Goal: Transaction & Acquisition: Purchase product/service

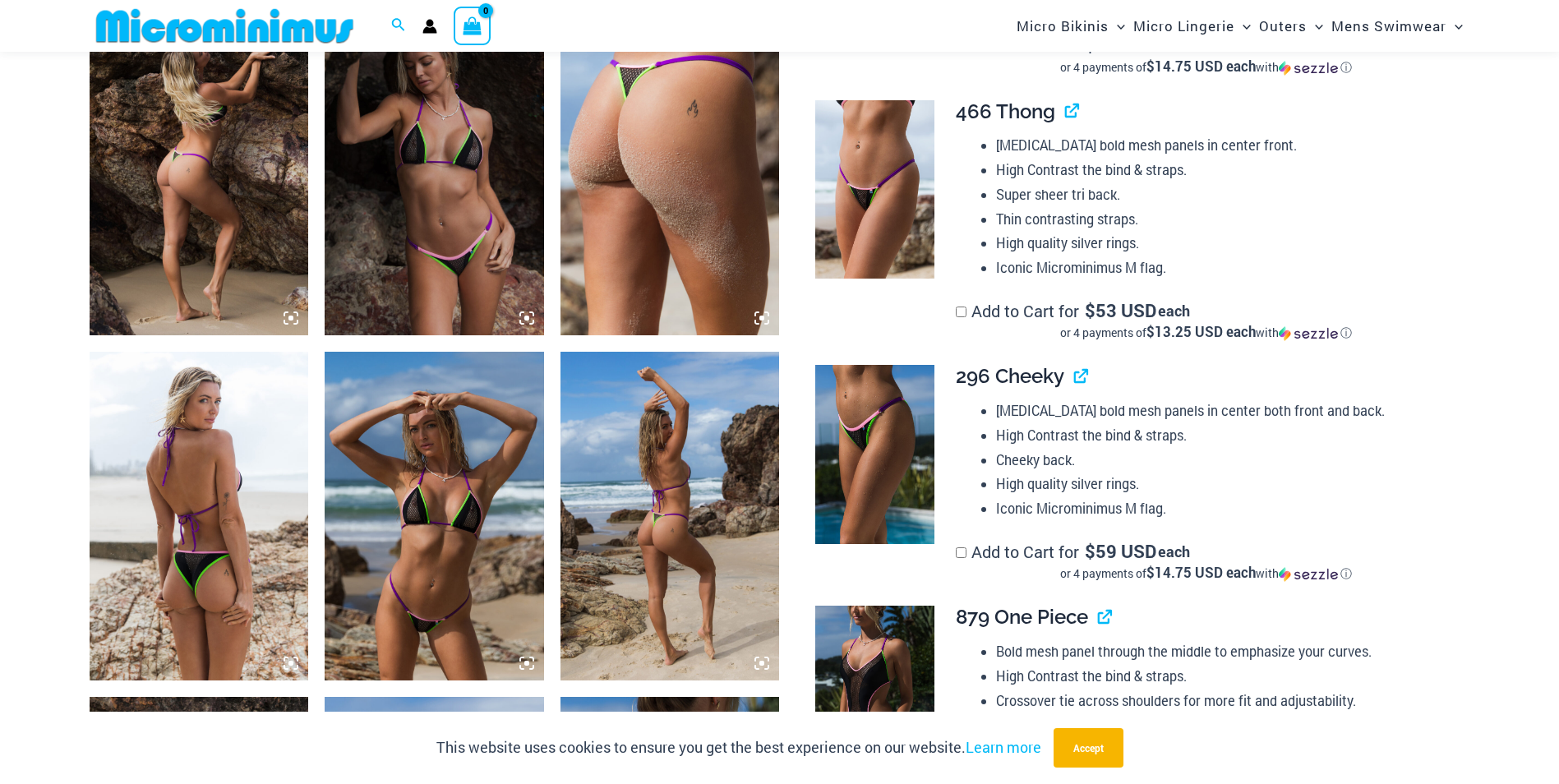
scroll to position [1219, 0]
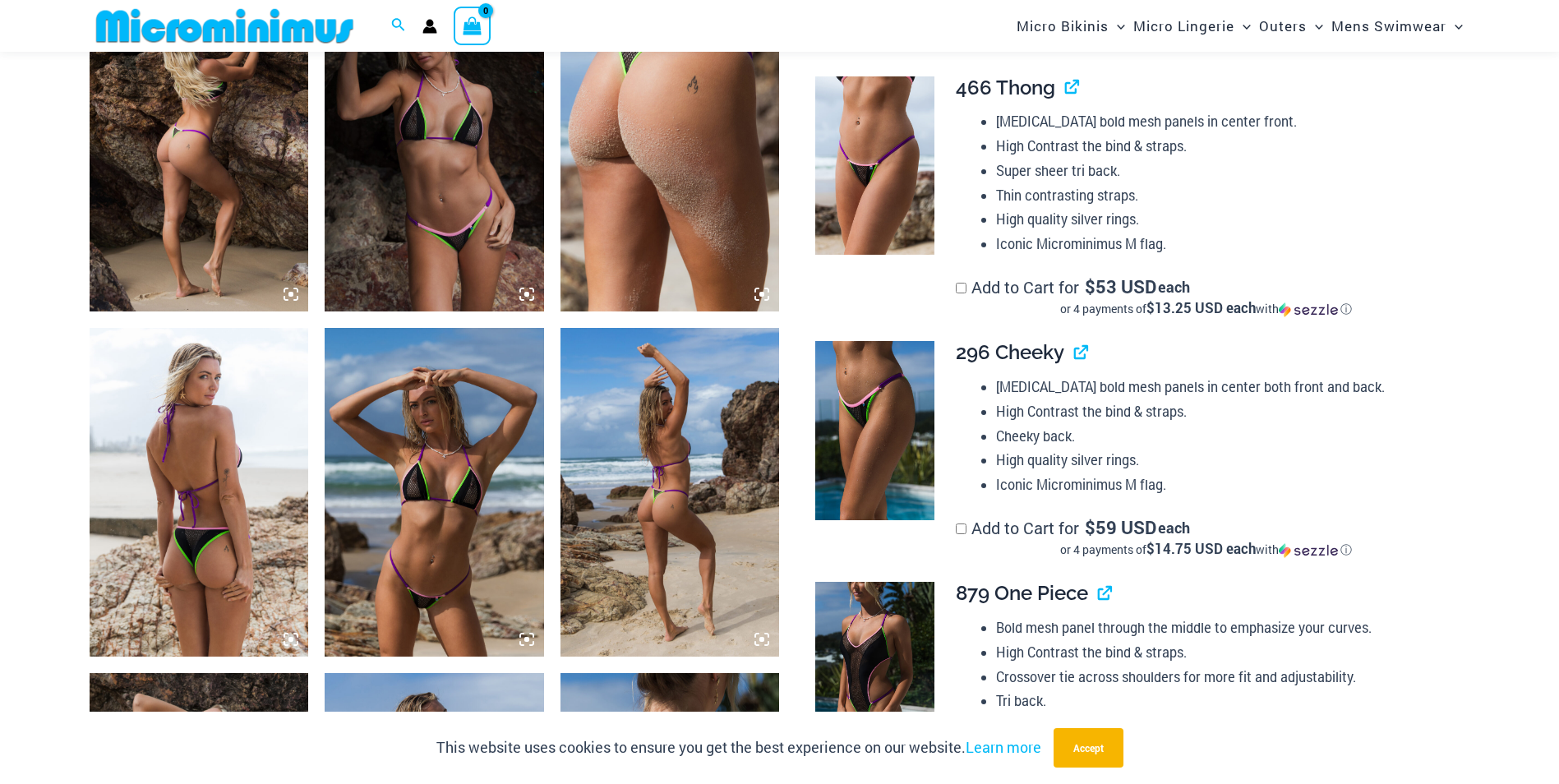
click at [443, 454] on img at bounding box center [434, 493] width 220 height 329
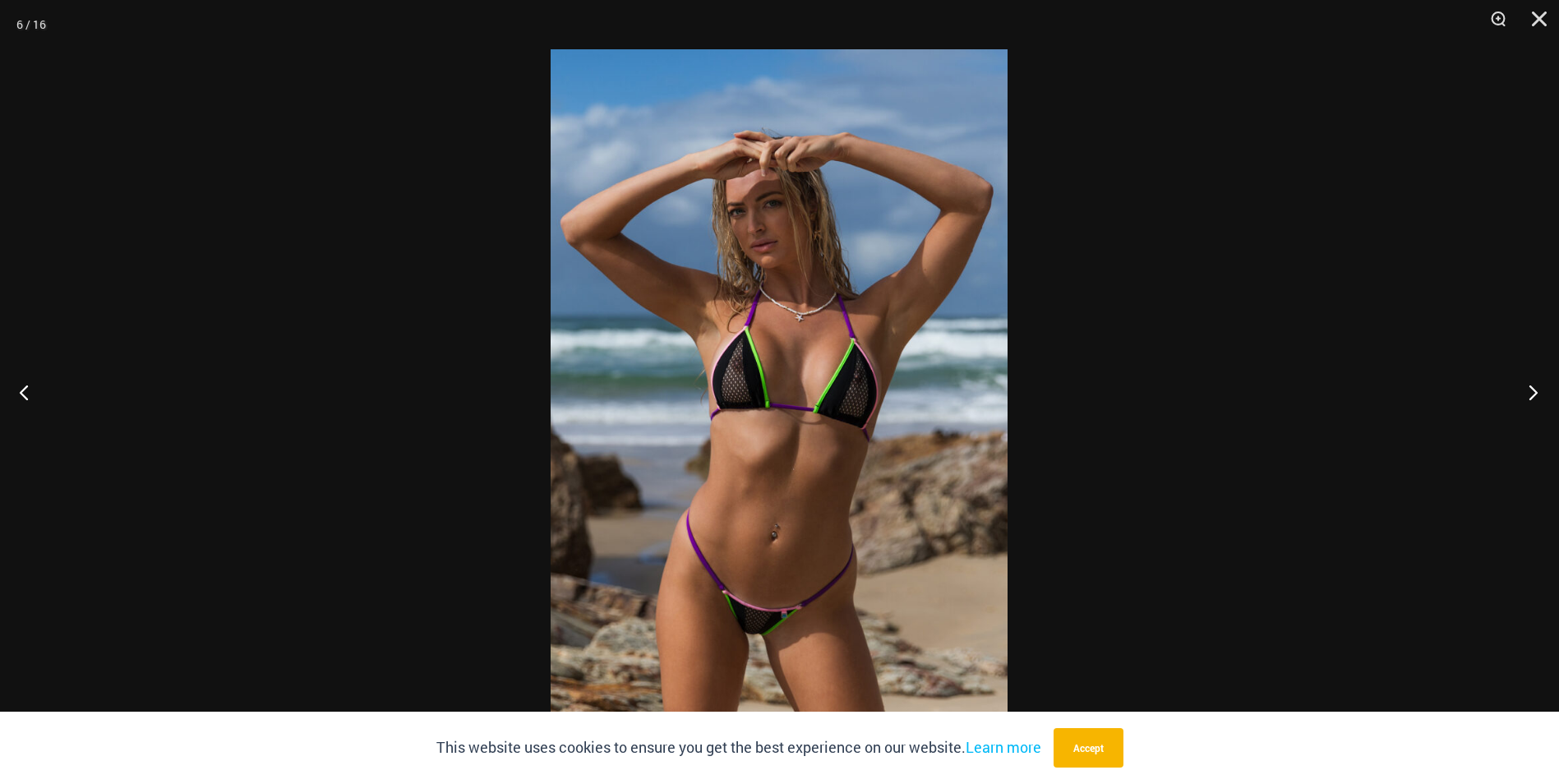
click at [1533, 386] on button "Next" at bounding box center [1528, 392] width 62 height 82
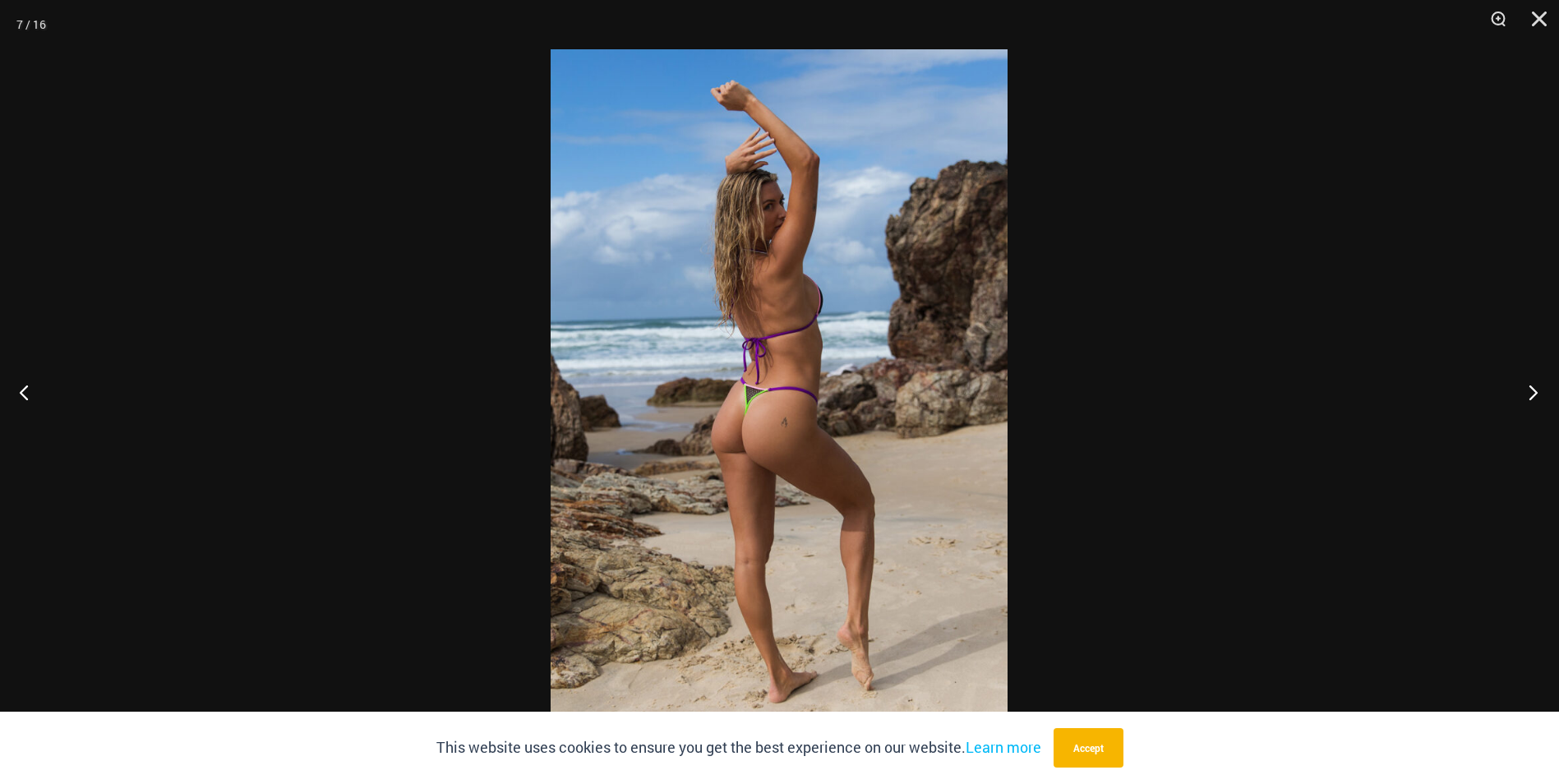
click at [1533, 386] on button "Next" at bounding box center [1528, 392] width 62 height 82
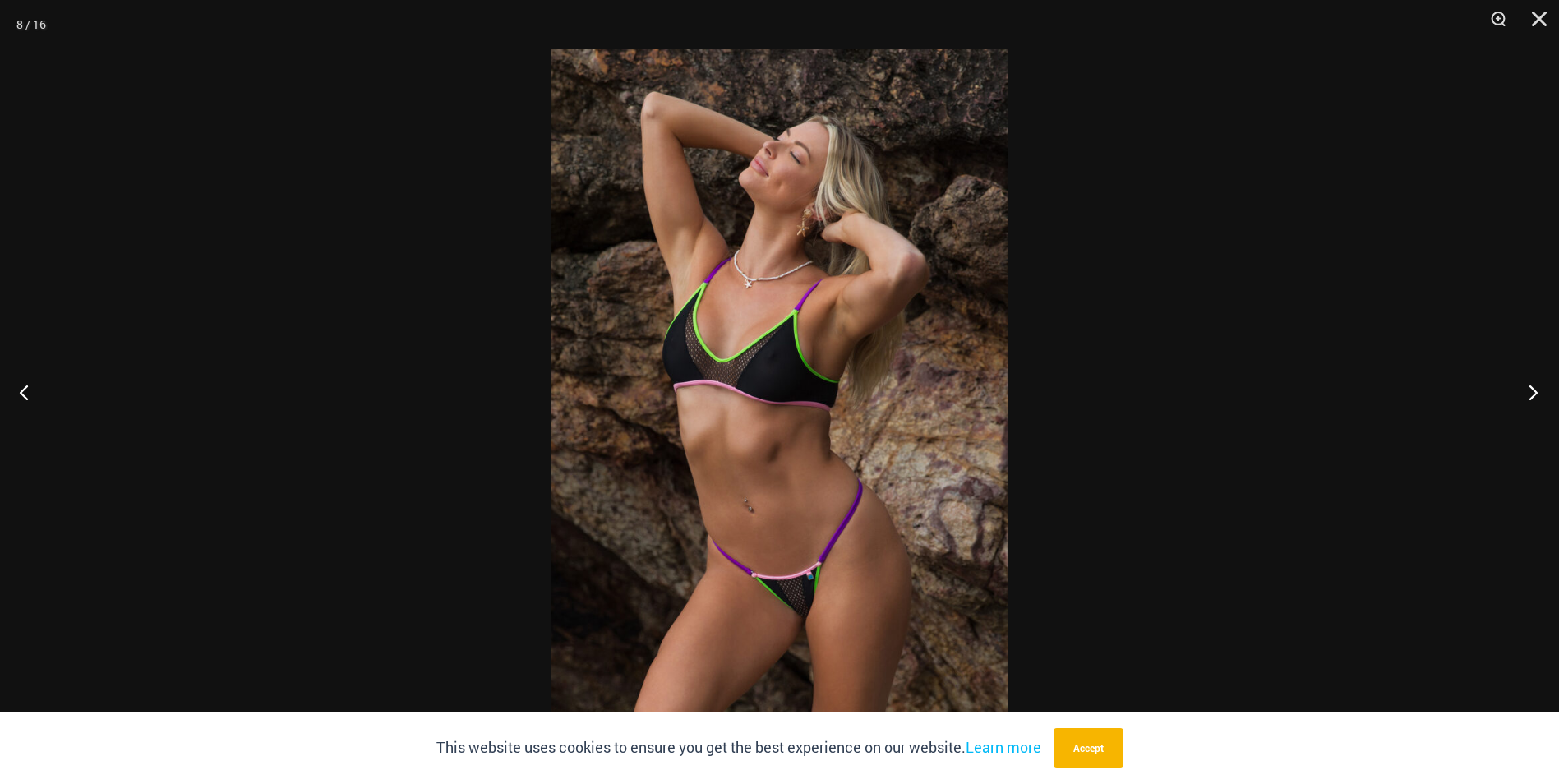
click at [1533, 386] on button "Next" at bounding box center [1528, 392] width 62 height 82
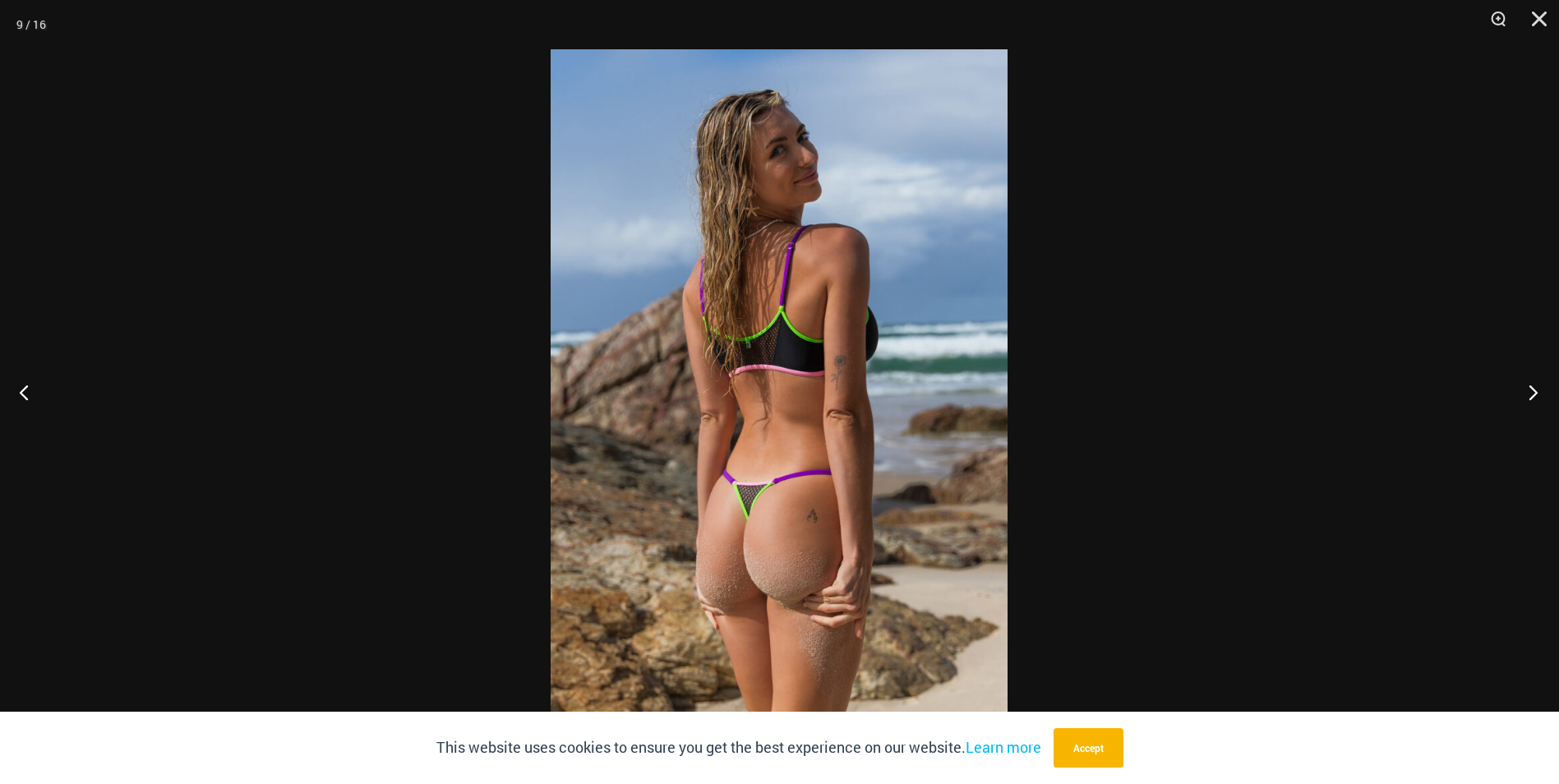
click at [1535, 387] on button "Next" at bounding box center [1528, 392] width 62 height 82
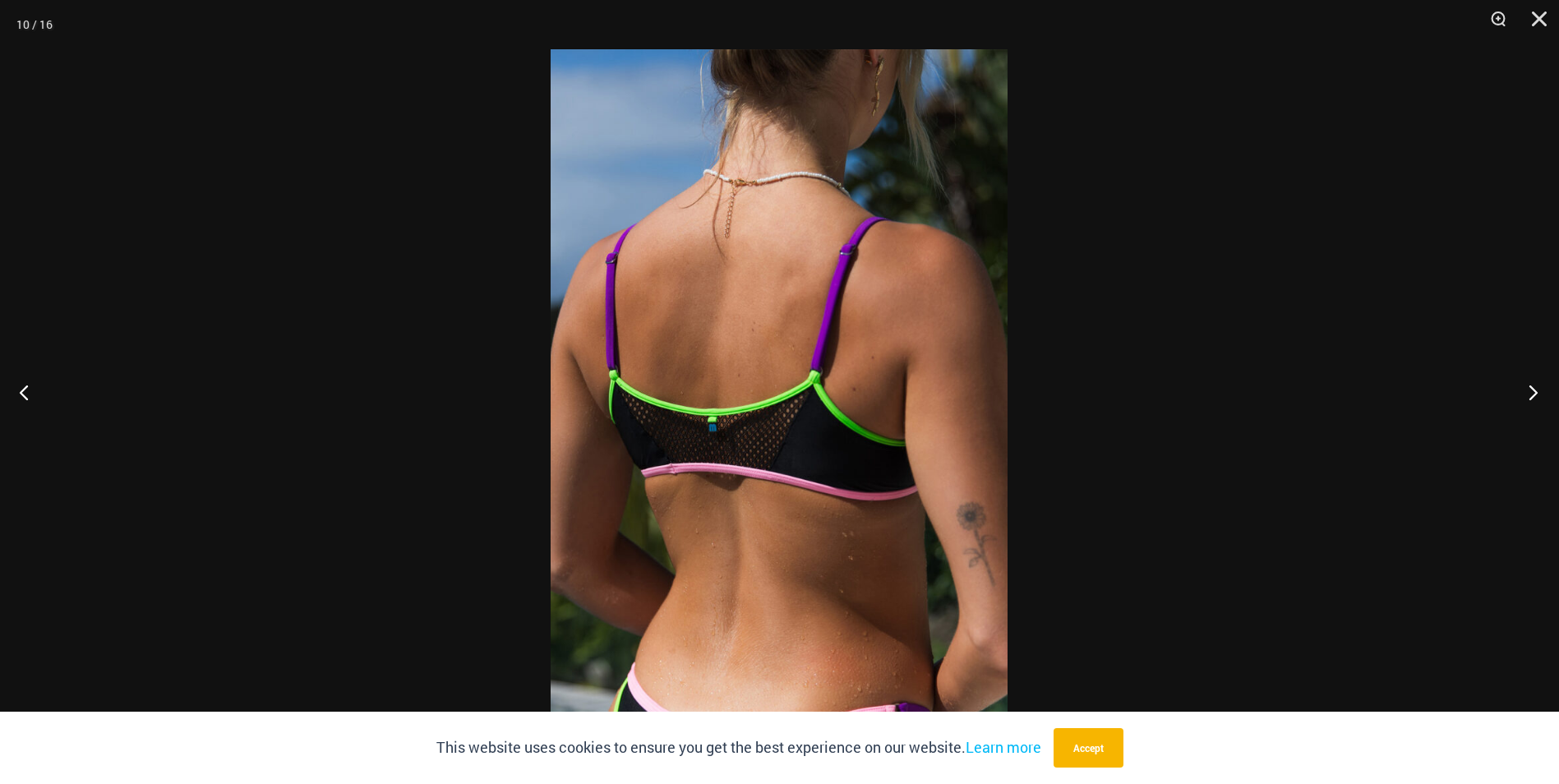
click at [1535, 386] on button "Next" at bounding box center [1528, 392] width 62 height 82
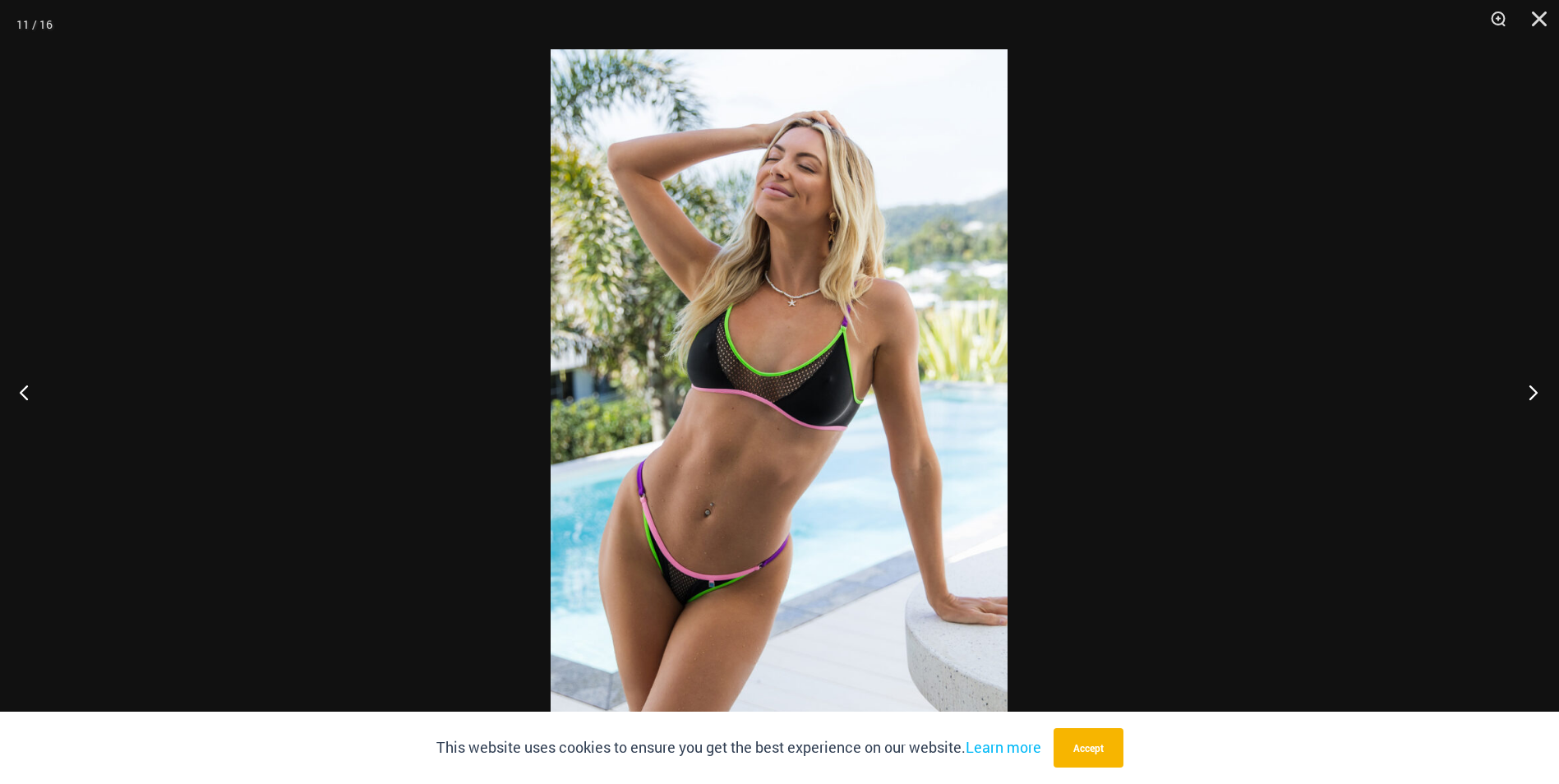
click at [1535, 386] on button "Next" at bounding box center [1528, 392] width 62 height 82
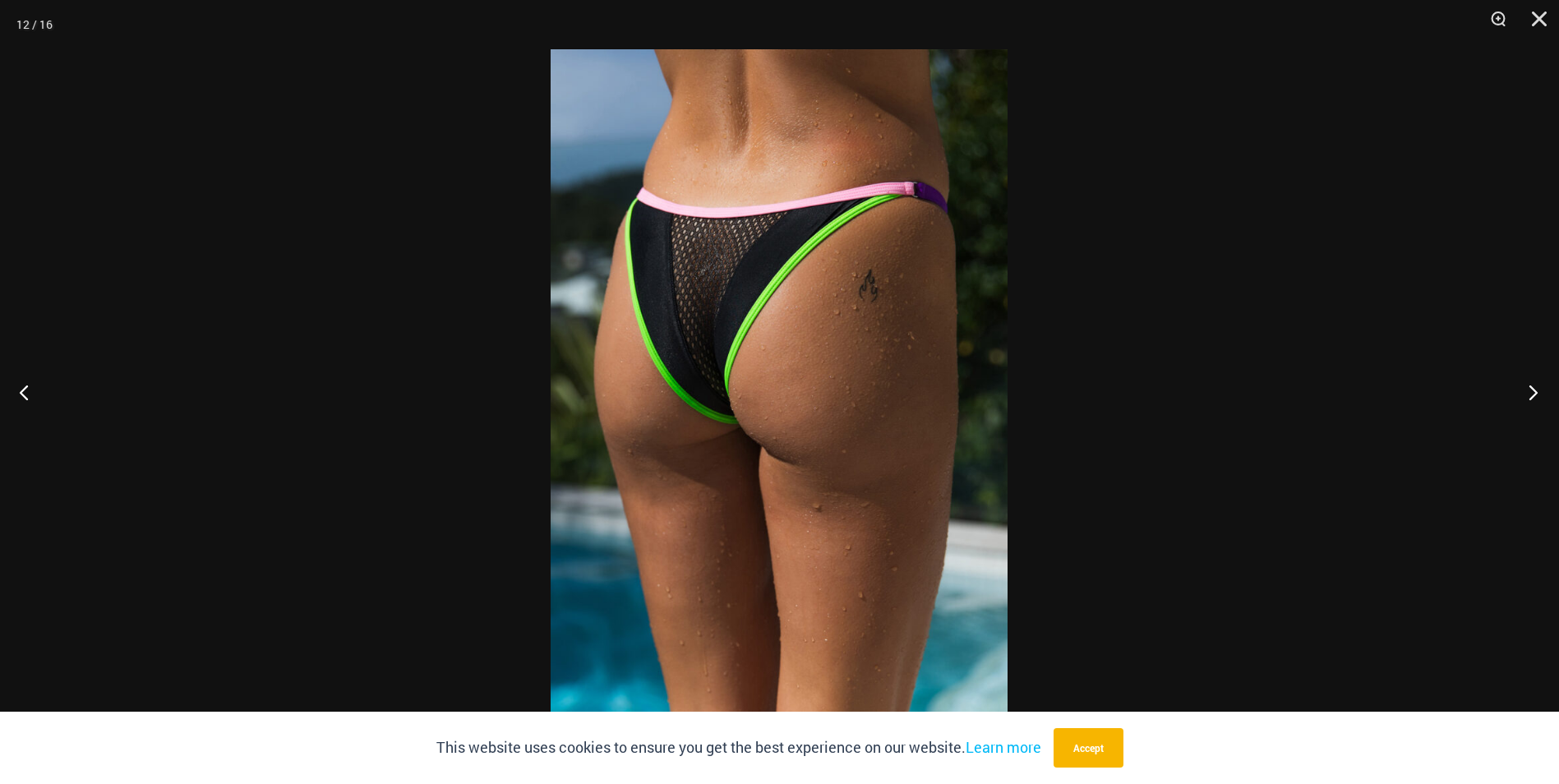
click at [1535, 386] on button "Next" at bounding box center [1528, 392] width 62 height 82
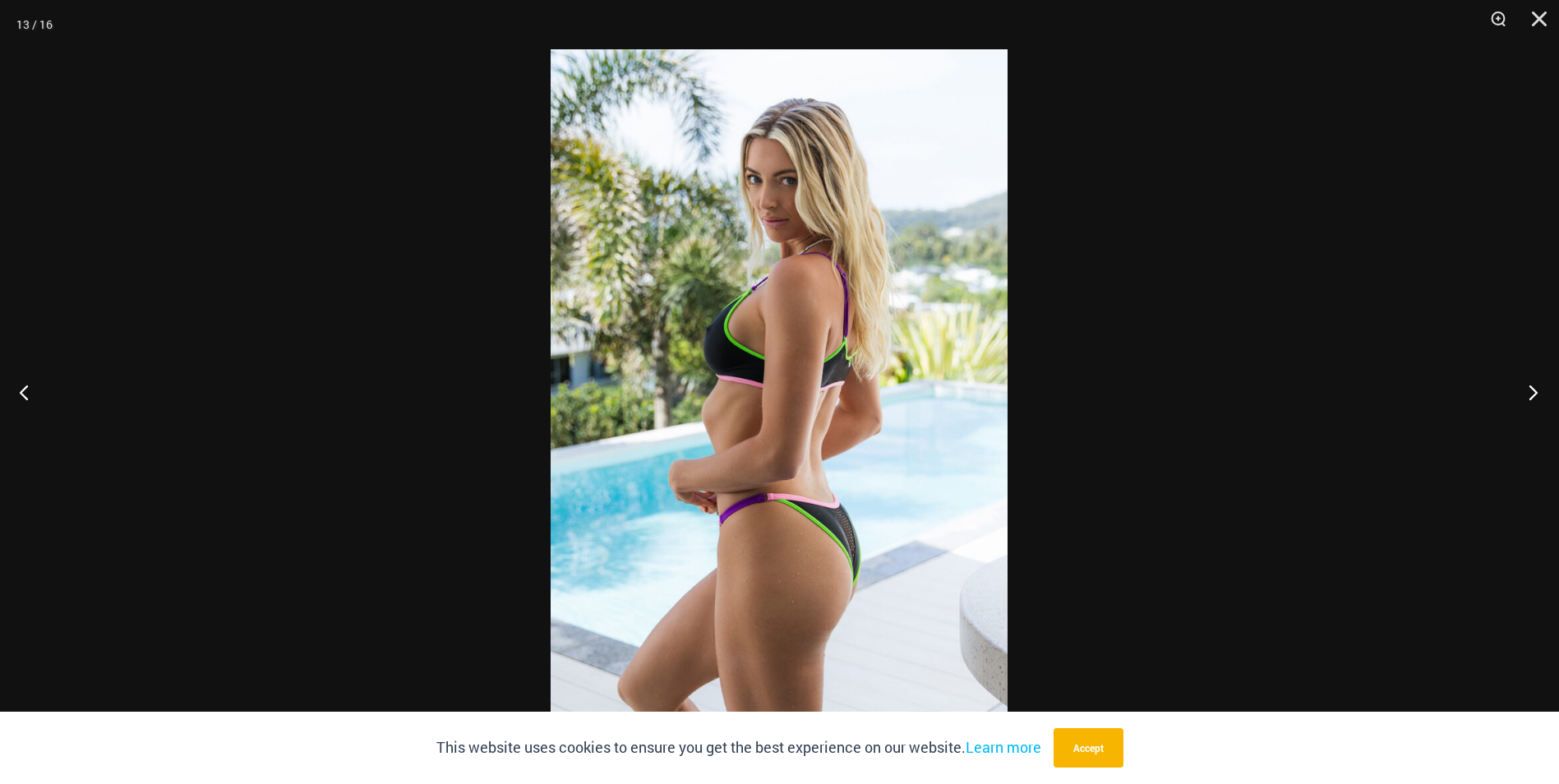
click at [1535, 386] on button "Next" at bounding box center [1528, 392] width 62 height 82
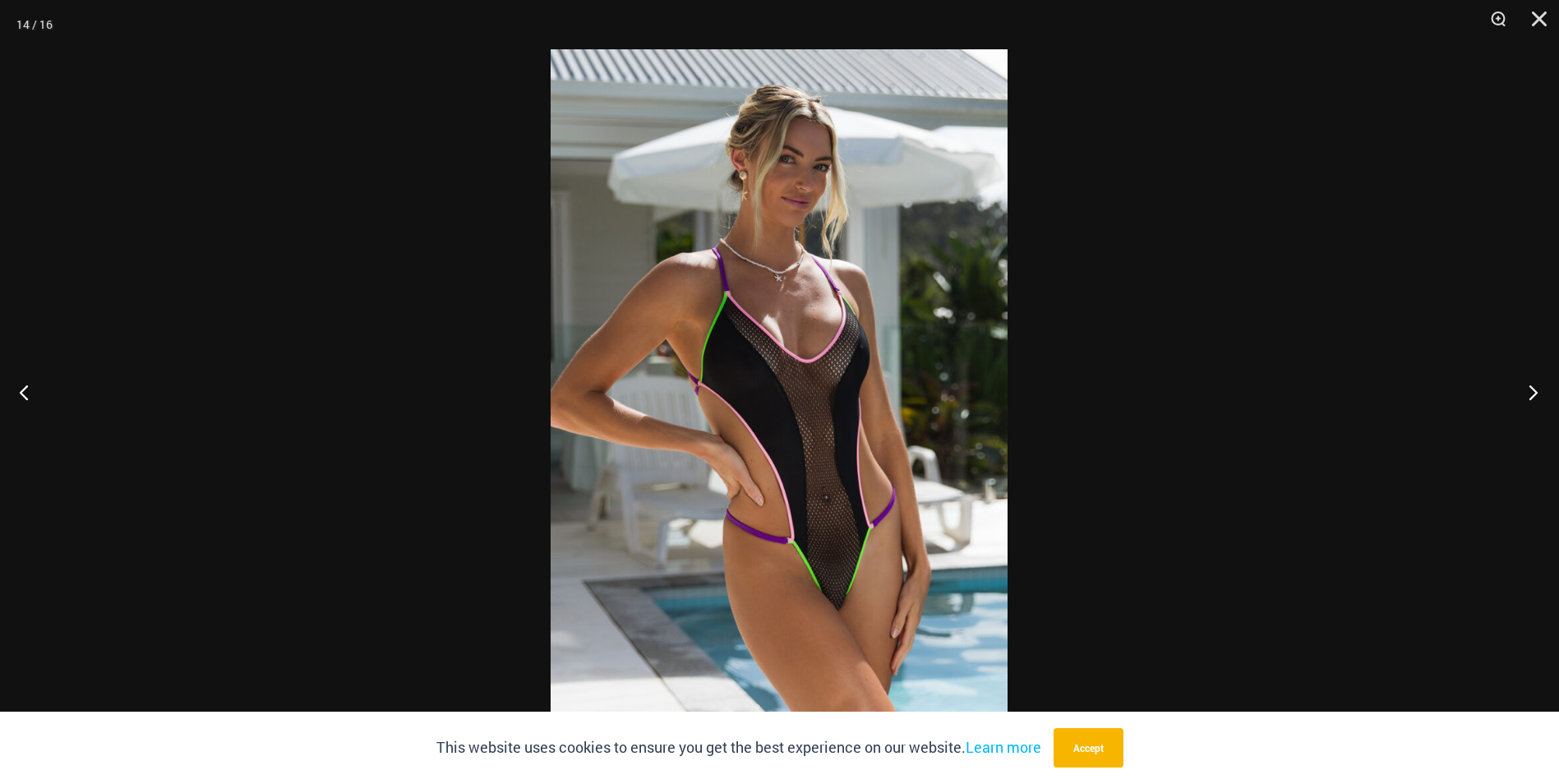
click at [1536, 385] on button "Next" at bounding box center [1528, 392] width 62 height 82
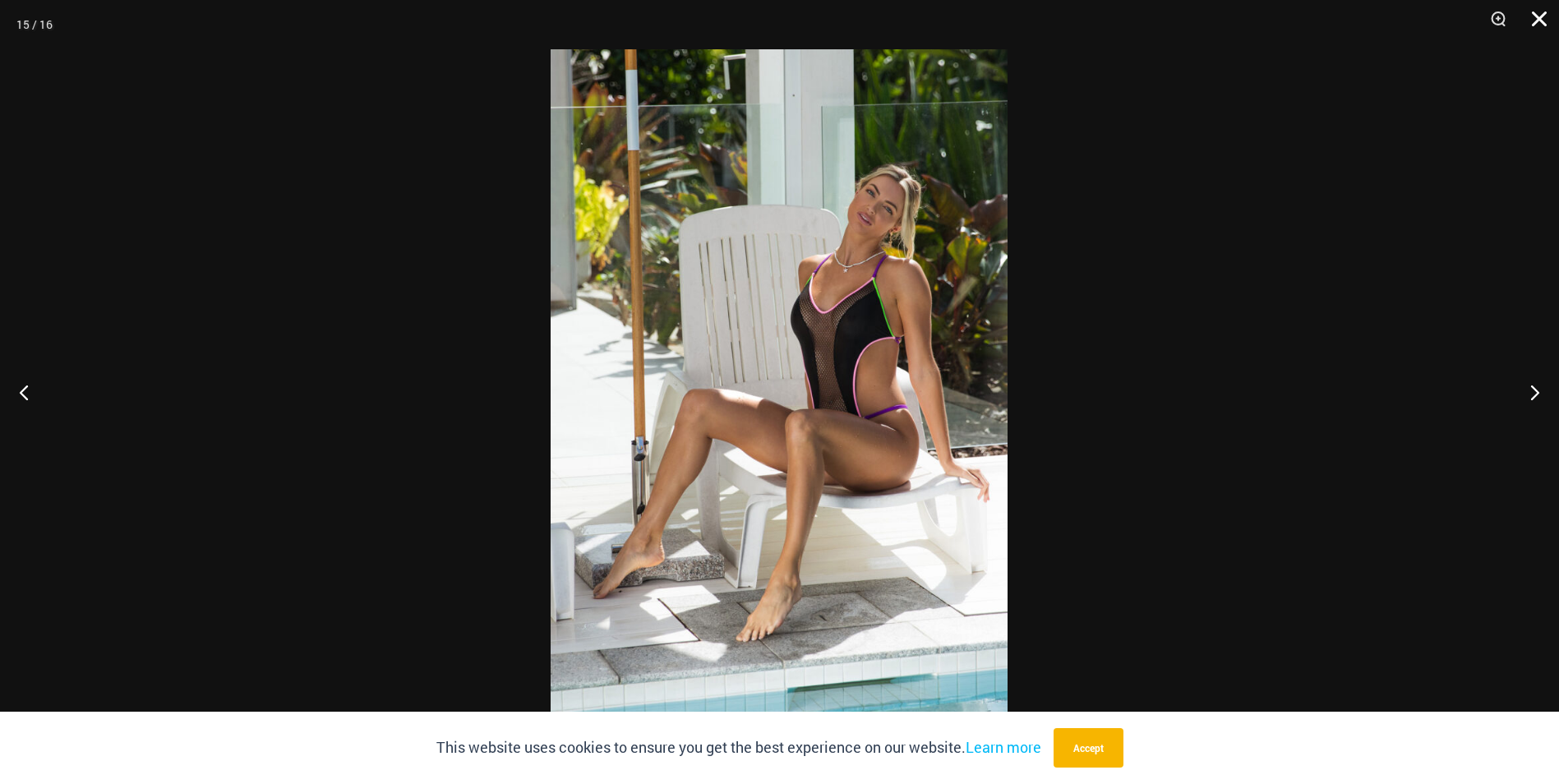
click at [1538, 13] on button "Close" at bounding box center [1533, 24] width 41 height 49
